Goal: Find specific page/section

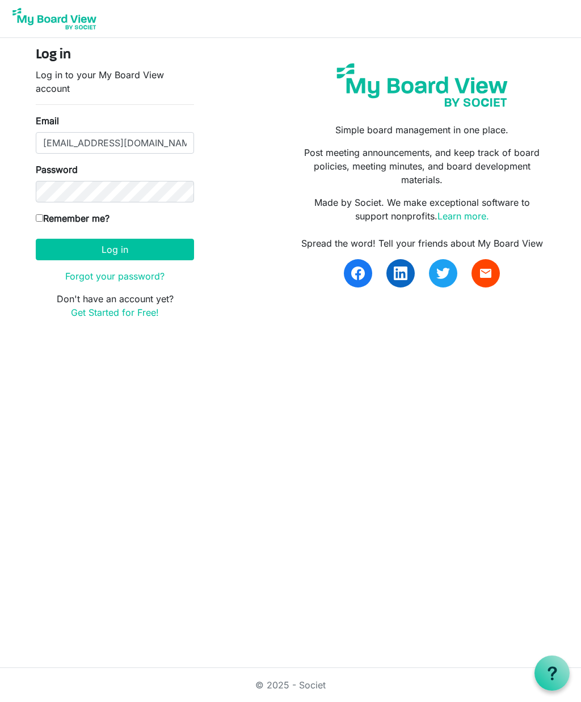
type input "adamegraham@gmail.com"
click at [115, 249] on button "Log in" at bounding box center [115, 250] width 158 height 22
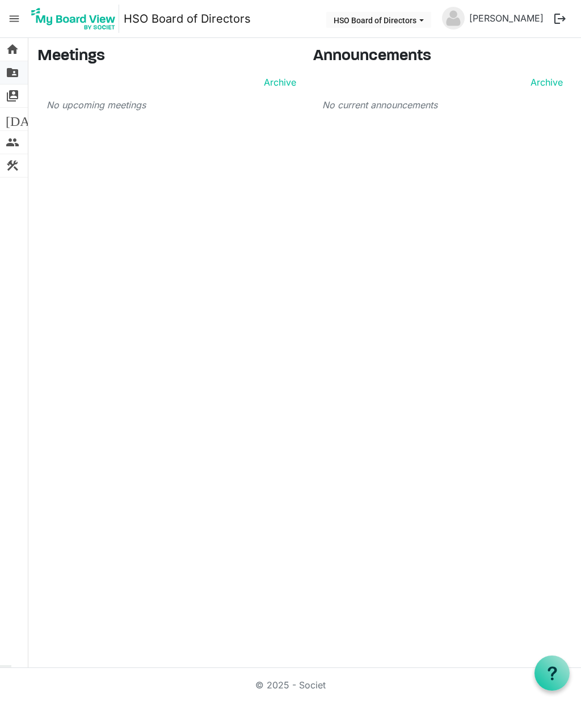
click at [13, 79] on span "folder_shared" at bounding box center [13, 72] width 14 height 23
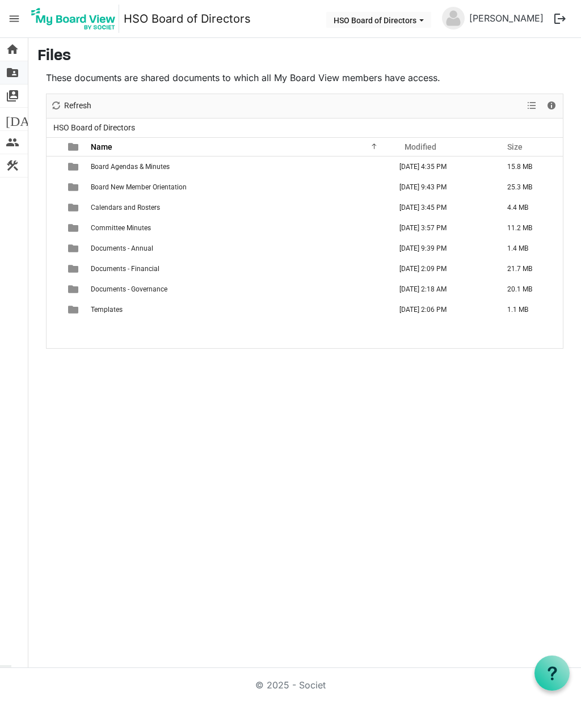
click at [18, 71] on span "folder_shared" at bounding box center [13, 72] width 14 height 23
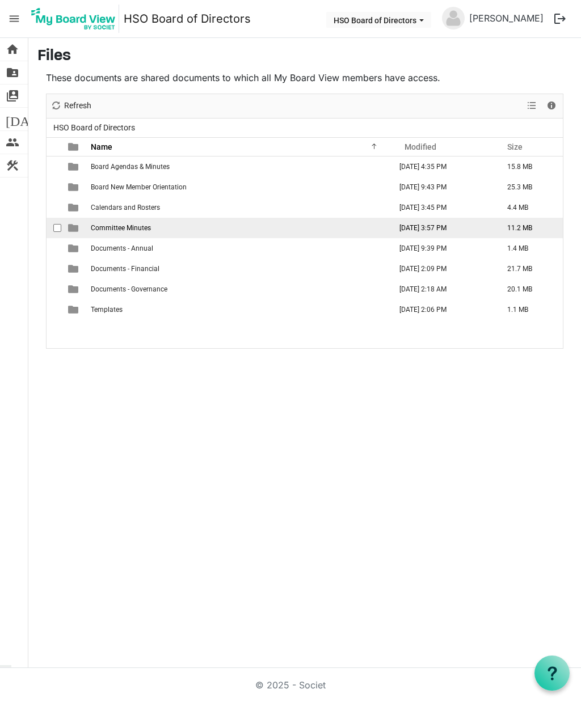
click at [135, 237] on td "Committee Minutes" at bounding box center [239, 228] width 305 height 20
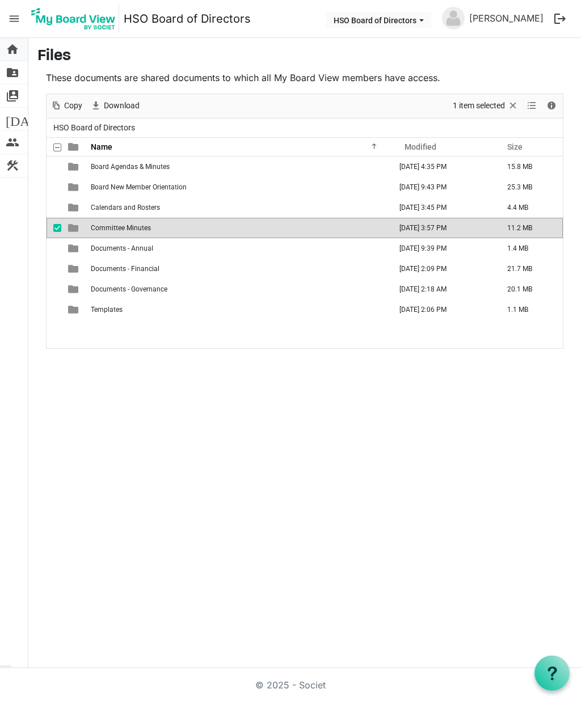
click at [17, 49] on span "home" at bounding box center [13, 49] width 14 height 23
